Goal: Information Seeking & Learning: Learn about a topic

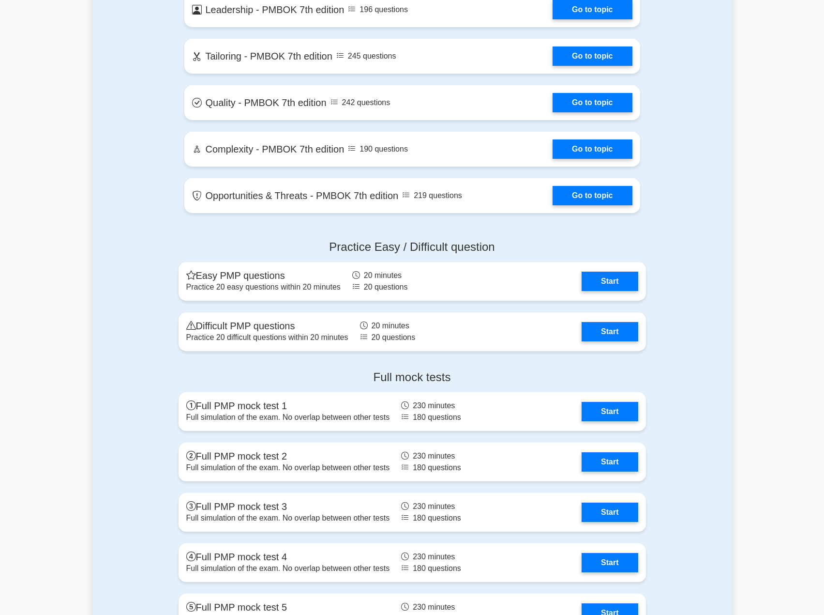
scroll to position [2243, 0]
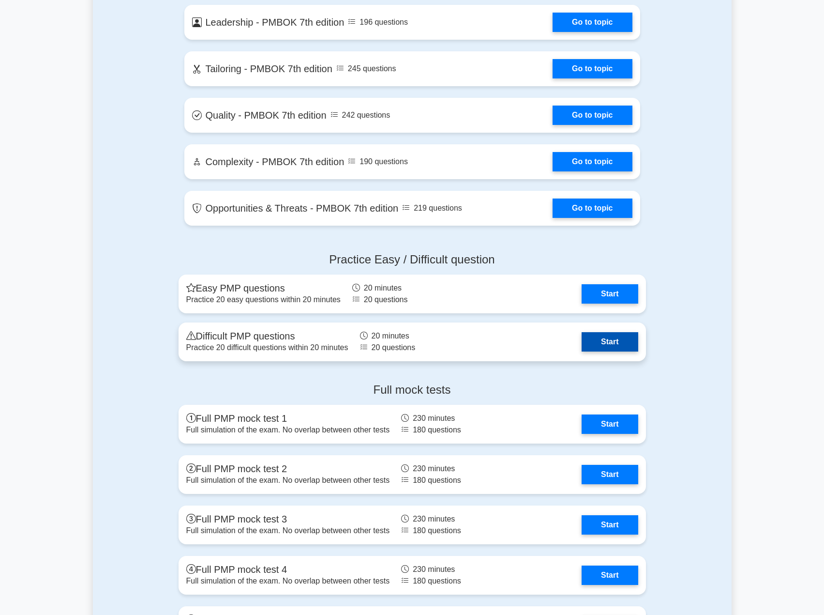
click at [608, 342] on link "Start" at bounding box center [610, 341] width 56 height 19
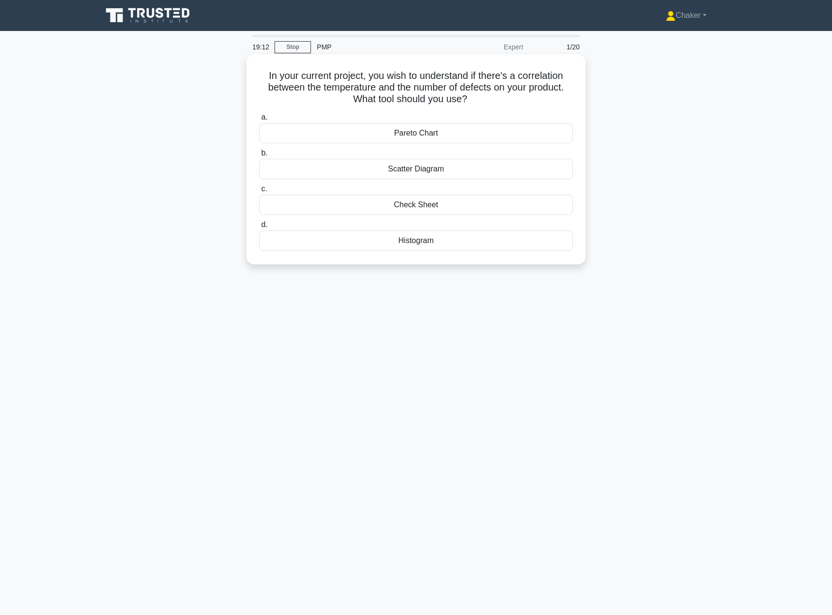
click at [498, 173] on div "Scatter Diagram" at bounding box center [416, 169] width 314 height 20
click at [259, 156] on input "b. Scatter Diagram" at bounding box center [259, 153] width 0 height 6
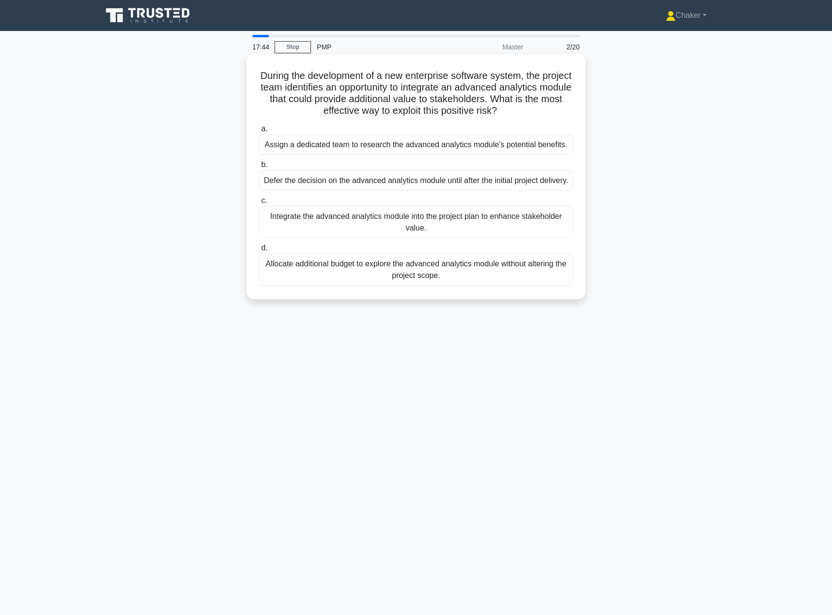
click at [492, 189] on div "Defer the decision on the advanced analytics module until after the initial pro…" at bounding box center [416, 180] width 314 height 20
click at [259, 168] on input "b. Defer the decision on the advanced analytics module until after the initial …" at bounding box center [259, 165] width 0 height 6
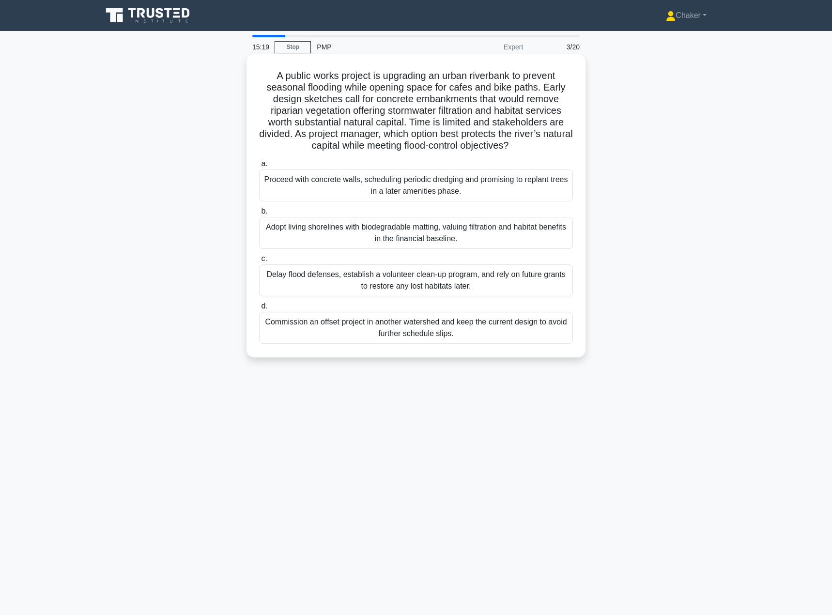
click at [445, 336] on div "Commission an offset project in another watershed and keep the current design t…" at bounding box center [416, 328] width 314 height 32
click at [259, 309] on input "d. Commission an offset project in another watershed and keep the current desig…" at bounding box center [259, 306] width 0 height 6
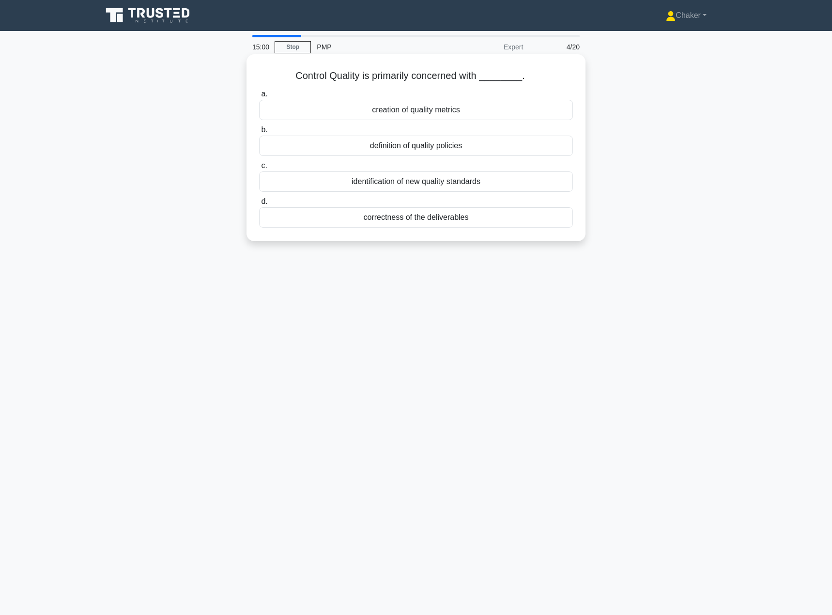
click at [445, 217] on div "correctness of the deliverables" at bounding box center [416, 217] width 314 height 20
click at [259, 205] on input "d. correctness of the deliverables" at bounding box center [259, 201] width 0 height 6
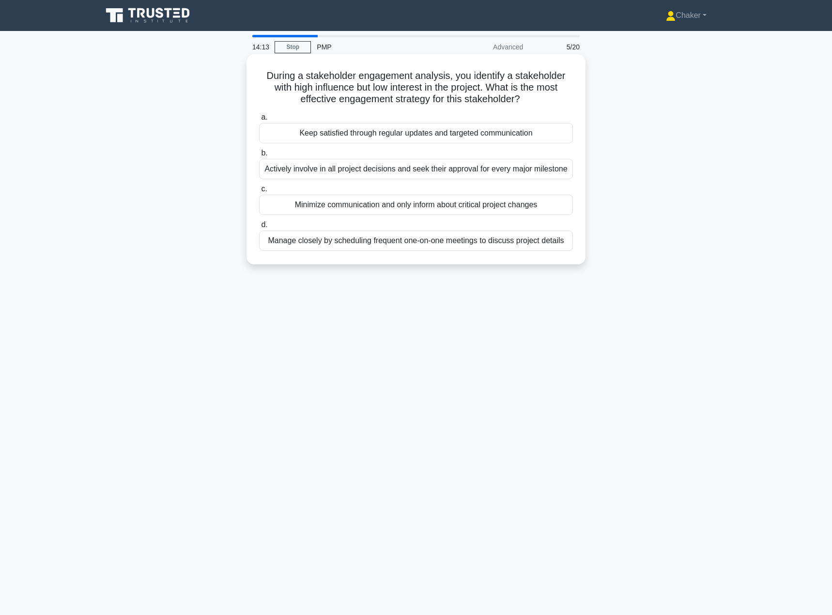
click at [416, 244] on div "Manage closely by scheduling frequent one-on-one meetings to discuss project de…" at bounding box center [416, 240] width 314 height 20
click at [259, 228] on input "d. Manage closely by scheduling frequent one-on-one meetings to discuss project…" at bounding box center [259, 225] width 0 height 6
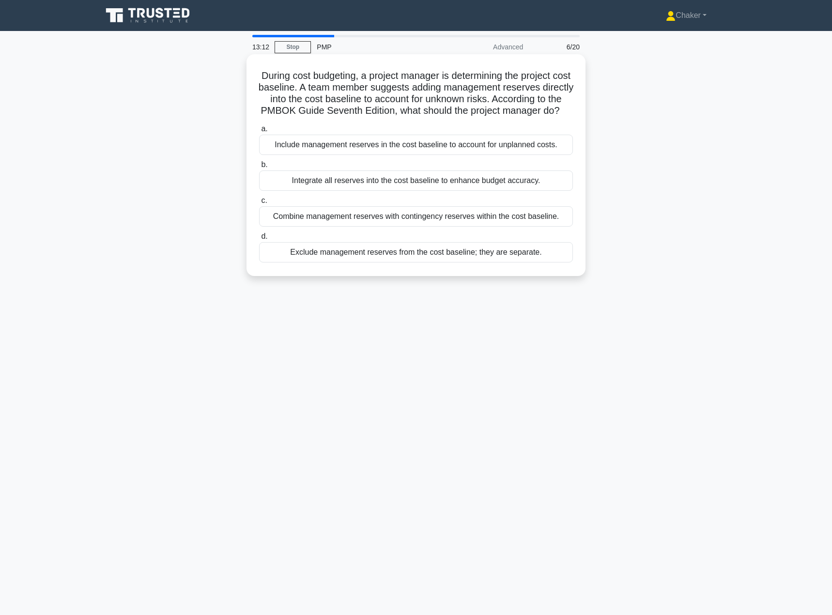
click at [383, 227] on div "Combine management reserves with contingency reserves within the cost baseline." at bounding box center [416, 216] width 314 height 20
click at [259, 204] on input "c. Combine management reserves with contingency reserves within the cost baseli…" at bounding box center [259, 201] width 0 height 6
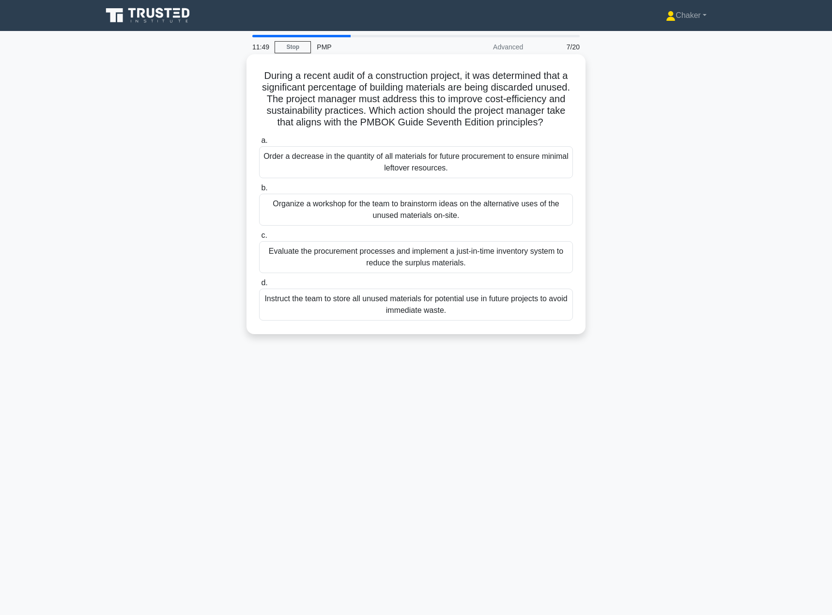
click at [427, 268] on div "Evaluate the procurement processes and implement a just-in-time inventory syste…" at bounding box center [416, 257] width 314 height 32
click at [259, 239] on input "c. Evaluate the procurement processes and implement a just-in-time inventory sy…" at bounding box center [259, 235] width 0 height 6
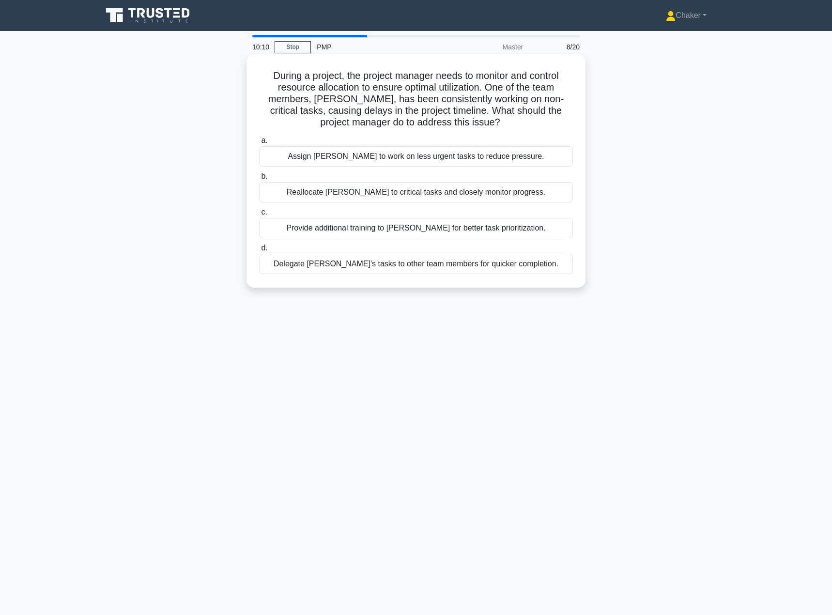
click at [468, 266] on div "Delegate [PERSON_NAME]'s tasks to other team members for quicker completion." at bounding box center [416, 264] width 314 height 20
click at [259, 251] on input "d. Delegate [PERSON_NAME]'s tasks to other team members for quicker completion." at bounding box center [259, 248] width 0 height 6
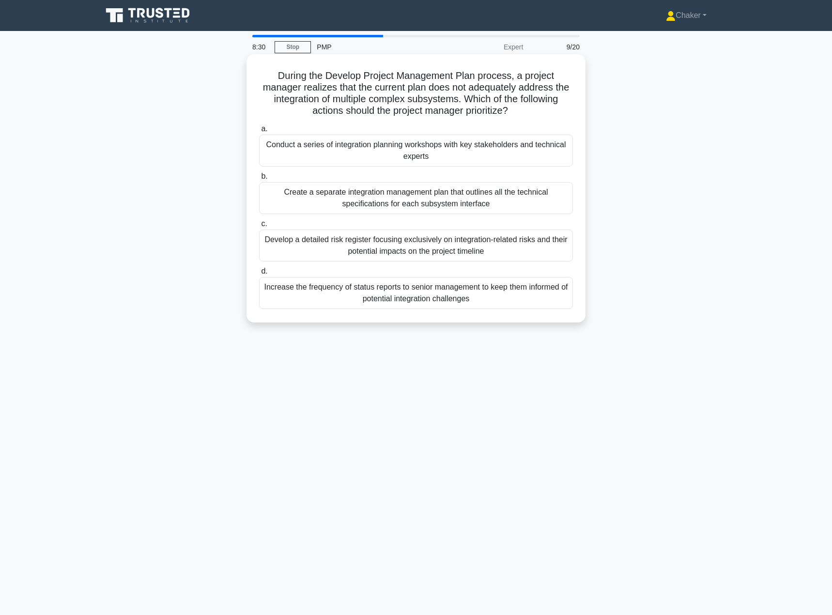
click at [491, 157] on div "Conduct a series of integration planning workshops with key stakeholders and te…" at bounding box center [416, 151] width 314 height 32
click at [259, 132] on input "a. Conduct a series of integration planning workshops with key stakeholders and…" at bounding box center [259, 129] width 0 height 6
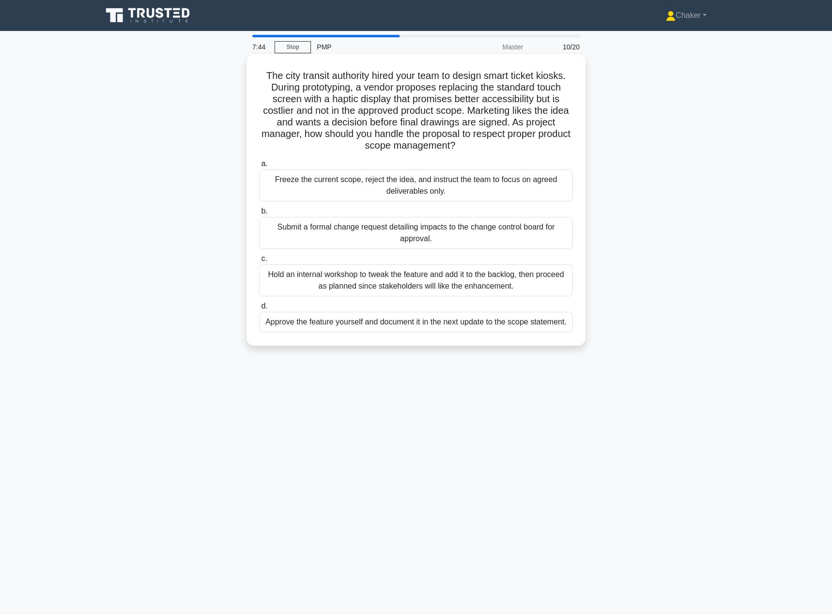
click at [483, 232] on div "Submit a formal change request detailing impacts to the change control board fo…" at bounding box center [416, 233] width 314 height 32
click at [259, 214] on input "b. Submit a formal change request detailing impacts to the change control board…" at bounding box center [259, 211] width 0 height 6
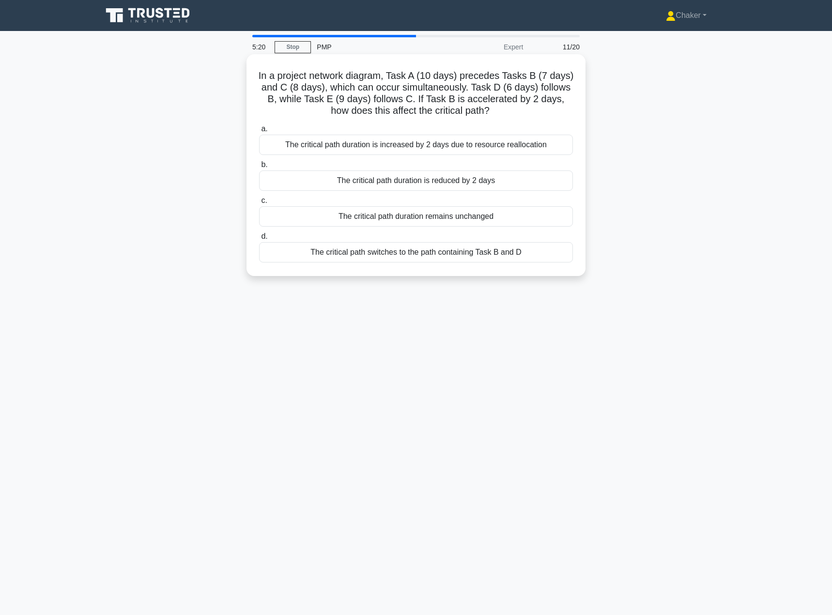
click at [442, 215] on div "The critical path duration remains unchanged" at bounding box center [416, 216] width 314 height 20
click at [259, 204] on input "c. The critical path duration remains unchanged" at bounding box center [259, 201] width 0 height 6
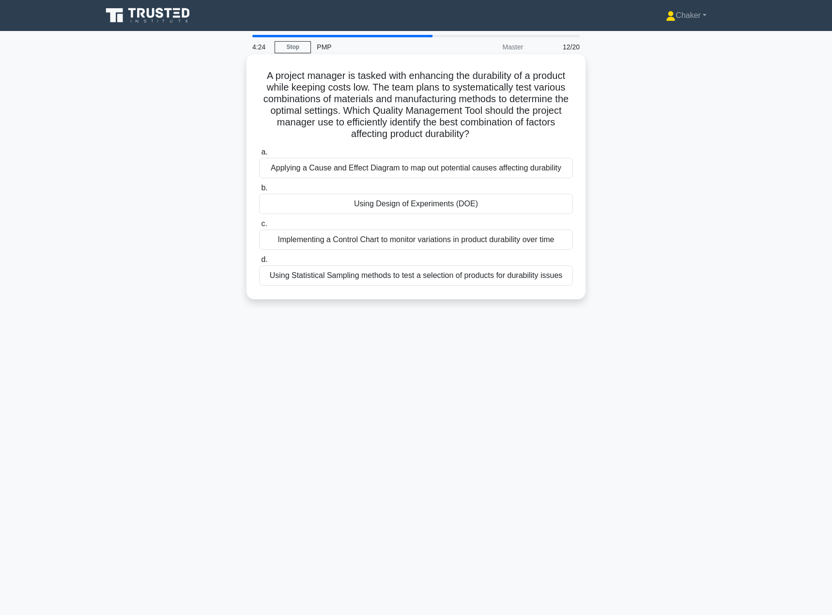
click at [384, 205] on div "Using Design of Experiments (DOE)" at bounding box center [416, 204] width 314 height 20
click at [259, 191] on input "b. Using Design of Experiments (DOE)" at bounding box center [259, 188] width 0 height 6
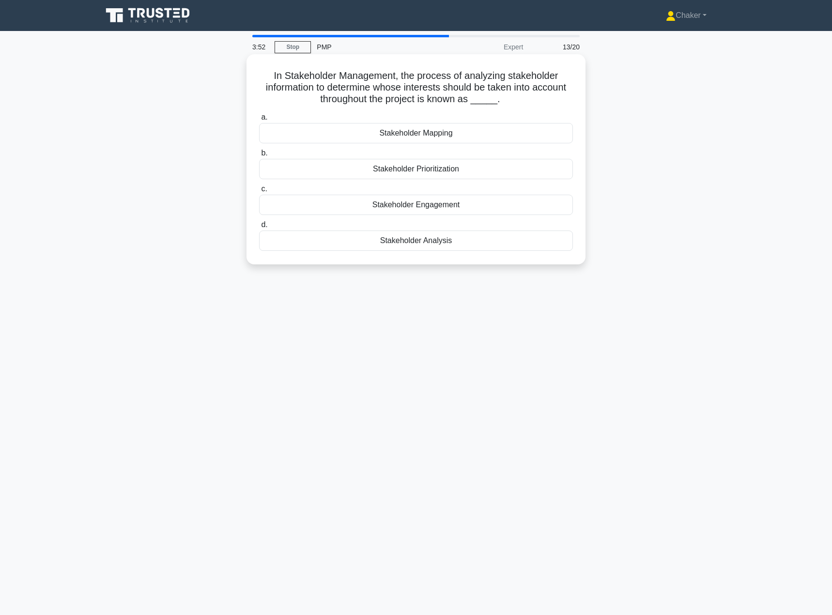
click at [455, 170] on div "Stakeholder Prioritization" at bounding box center [416, 169] width 314 height 20
click at [259, 156] on input "b. Stakeholder Prioritization" at bounding box center [259, 153] width 0 height 6
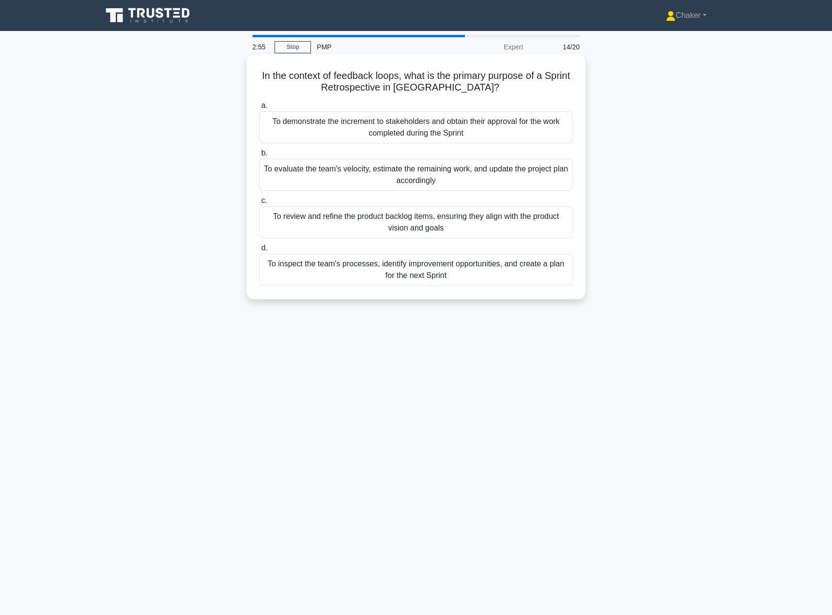
click at [436, 272] on div "To inspect the team's processes, identify improvement opportunities, and create…" at bounding box center [416, 270] width 314 height 32
click at [259, 251] on input "d. To inspect the team's processes, identify improvement opportunities, and cre…" at bounding box center [259, 248] width 0 height 6
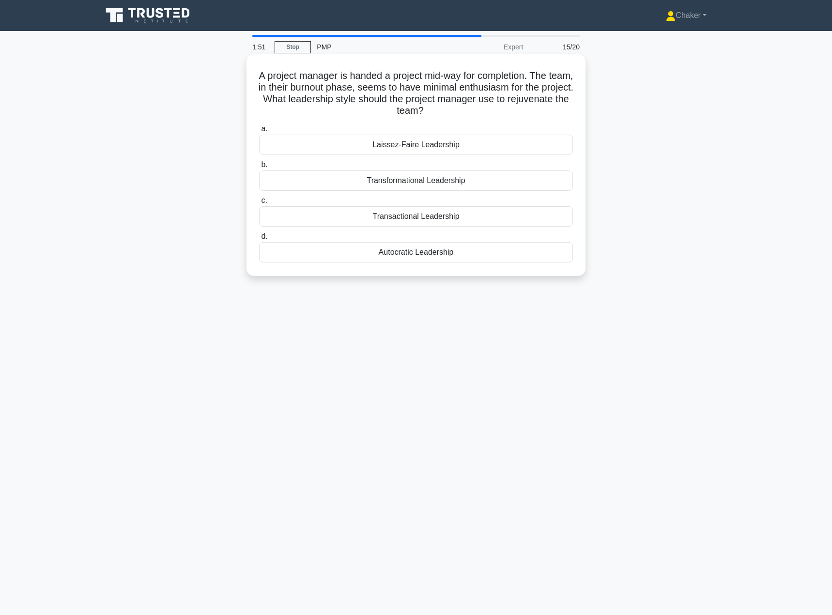
click at [384, 219] on div "Transactional Leadership" at bounding box center [416, 216] width 314 height 20
click at [259, 204] on input "c. Transactional Leadership" at bounding box center [259, 201] width 0 height 6
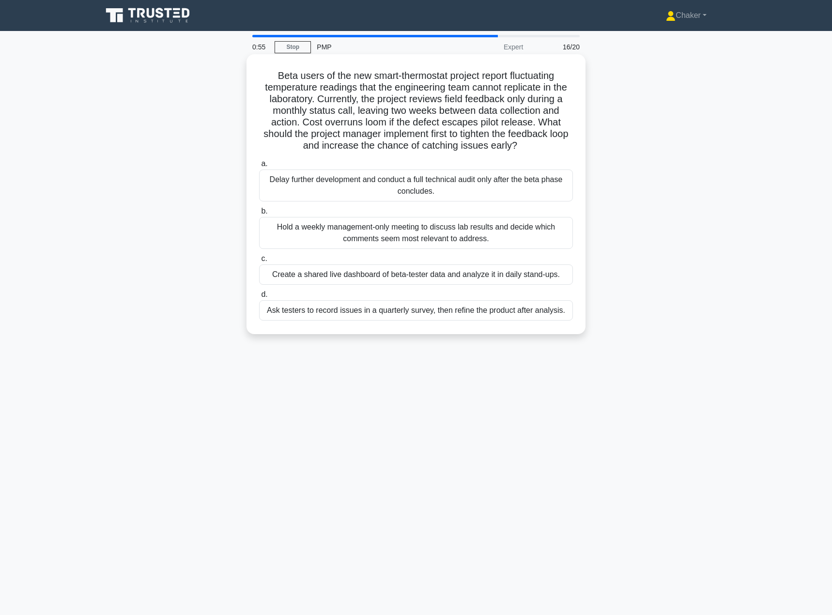
click at [449, 276] on div "Create a shared live dashboard of beta-tester data and analyze it in daily stan…" at bounding box center [416, 274] width 314 height 20
click at [259, 262] on input "c. Create a shared live dashboard of beta-tester data and analyze it in daily s…" at bounding box center [259, 259] width 0 height 6
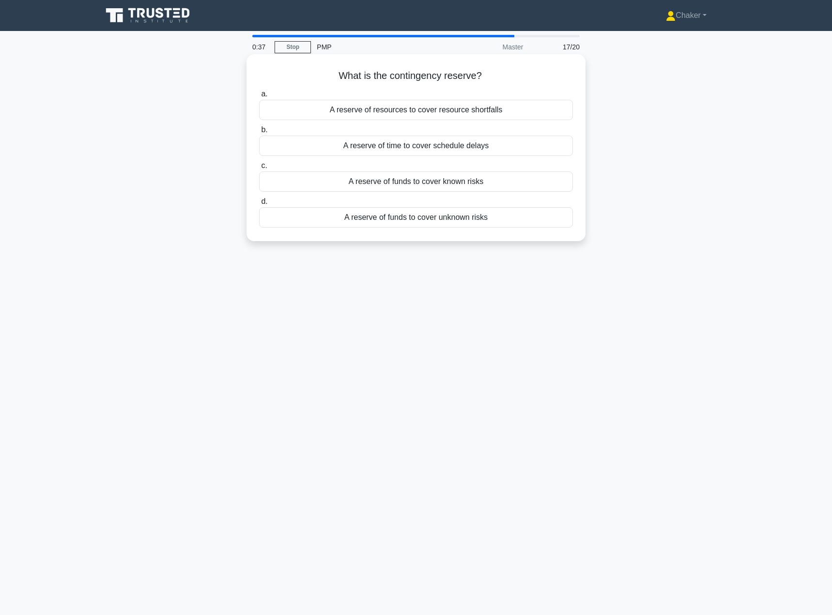
click at [438, 183] on div "A reserve of funds to cover known risks" at bounding box center [416, 181] width 314 height 20
click at [259, 169] on input "c. A reserve of funds to cover known risks" at bounding box center [259, 166] width 0 height 6
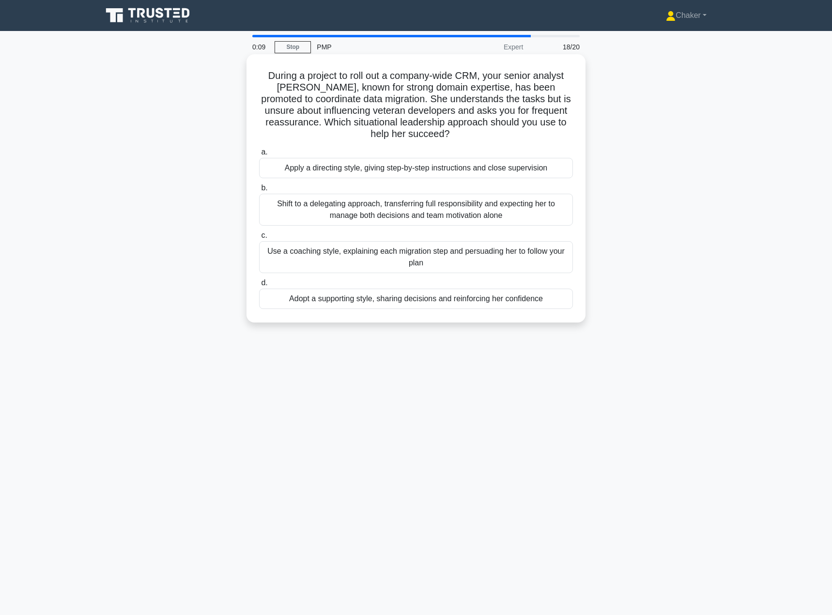
click at [461, 259] on div "Use a coaching style, explaining each migration step and persuading her to foll…" at bounding box center [416, 257] width 314 height 32
click at [259, 239] on input "c. Use a coaching style, explaining each migration step and persuading her to f…" at bounding box center [259, 235] width 0 height 6
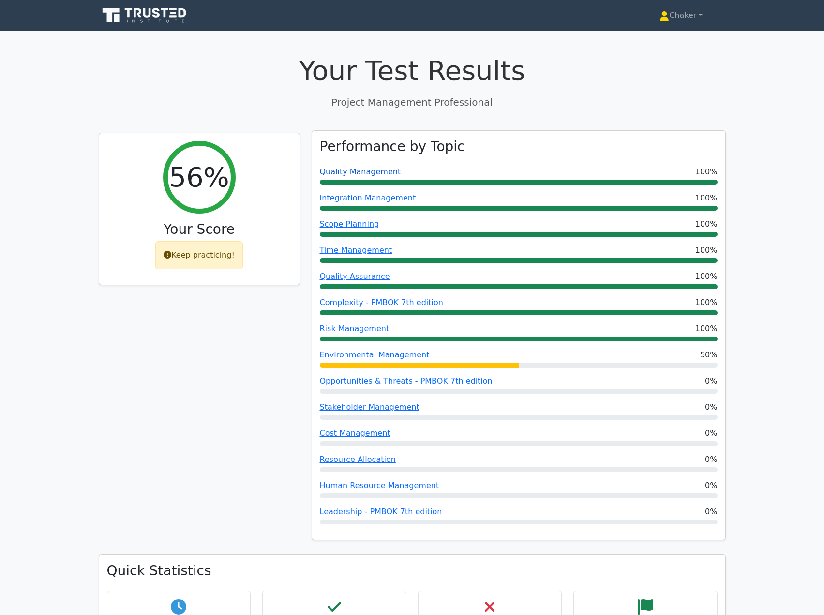
click at [362, 172] on link "Quality Management" at bounding box center [360, 171] width 81 height 9
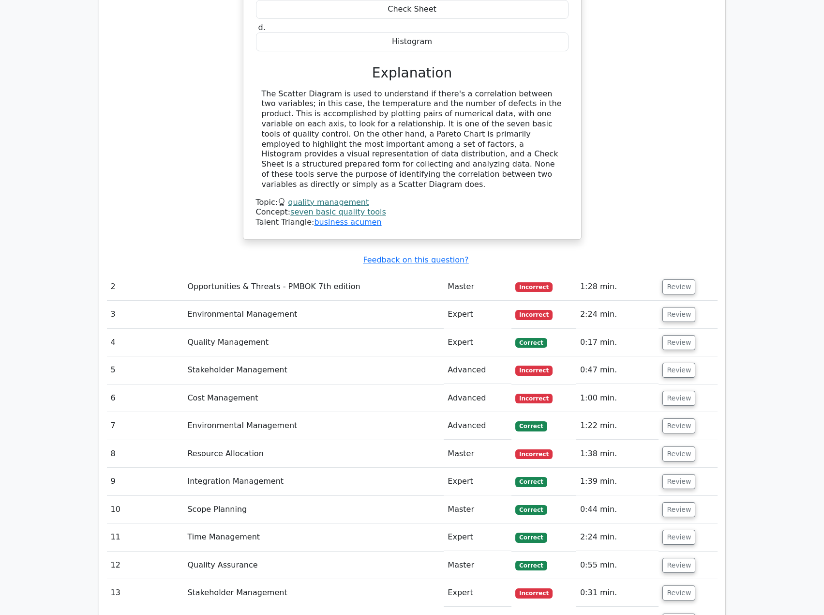
scroll to position [904, 0]
click at [675, 280] on button "Review" at bounding box center [679, 287] width 33 height 15
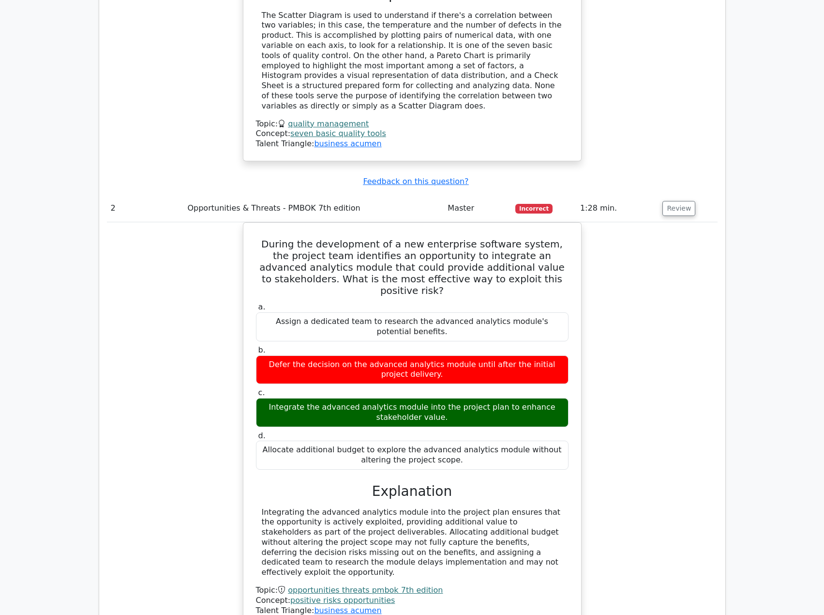
scroll to position [1001, 0]
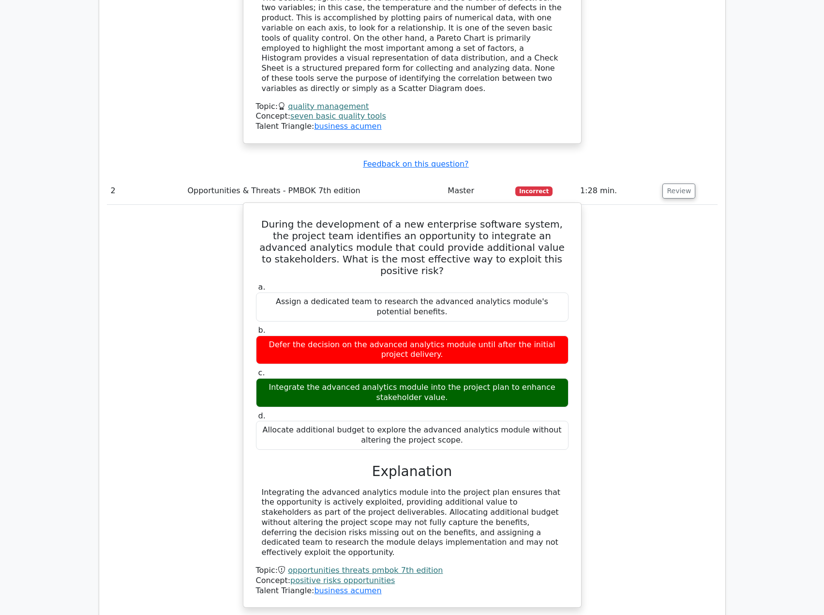
click at [382, 565] on link "opportunities threats pmbok 7th edition" at bounding box center [365, 569] width 155 height 9
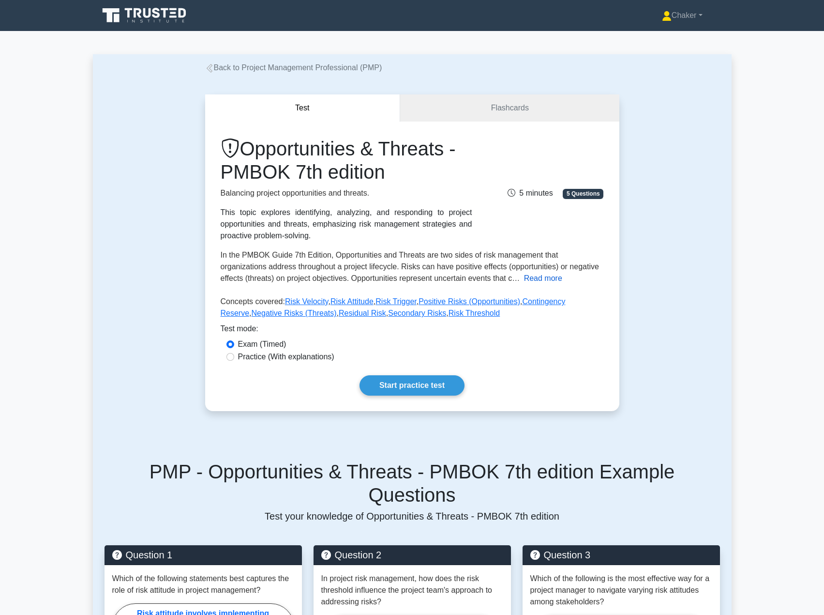
click at [542, 281] on button "Read more" at bounding box center [543, 279] width 38 height 12
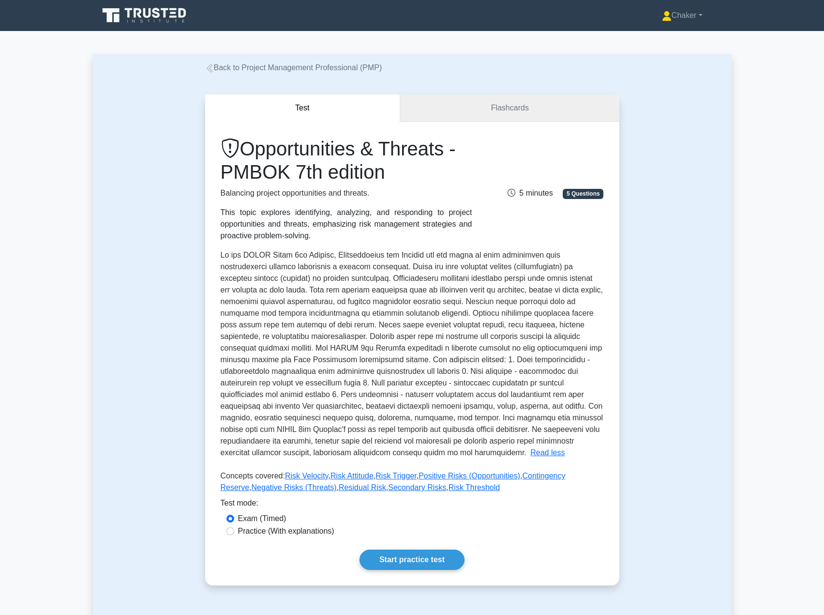
click at [464, 111] on link "Flashcards" at bounding box center [509, 108] width 219 height 28
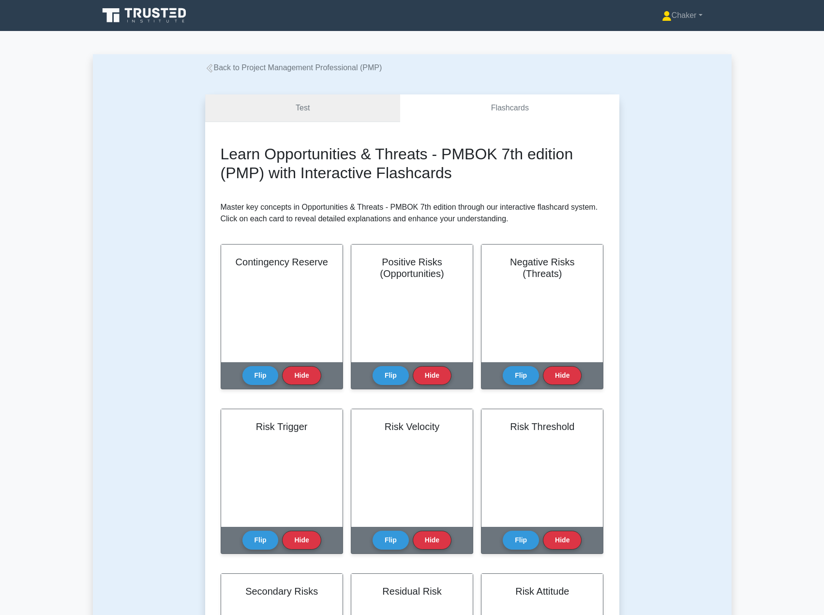
click at [295, 111] on link "Test" at bounding box center [303, 108] width 196 height 28
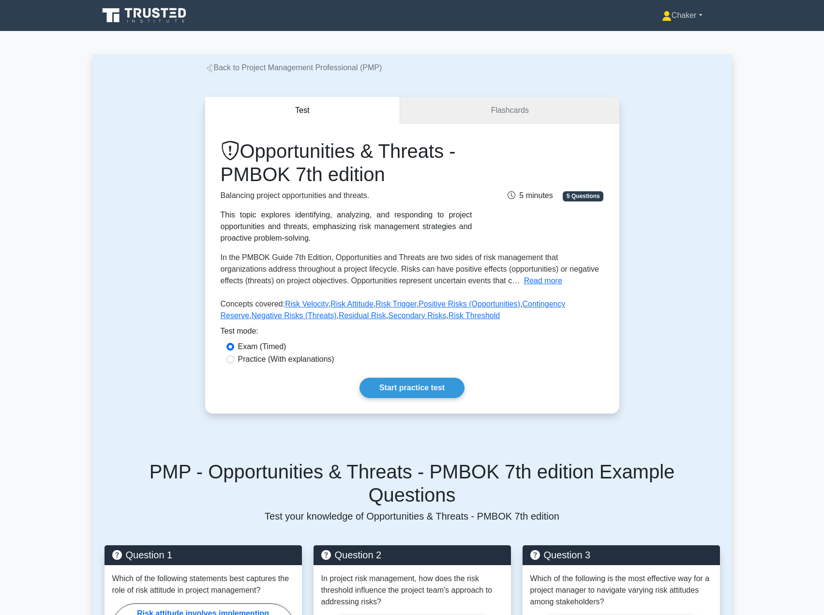
click at [668, 14] on link "Chaker" at bounding box center [682, 15] width 87 height 19
click at [577, 59] on div "Back to Project Management Professional (PMP) Test Flashcards Opportunities & T…" at bounding box center [412, 550] width 639 height 992
